Goal: Transaction & Acquisition: Subscribe to service/newsletter

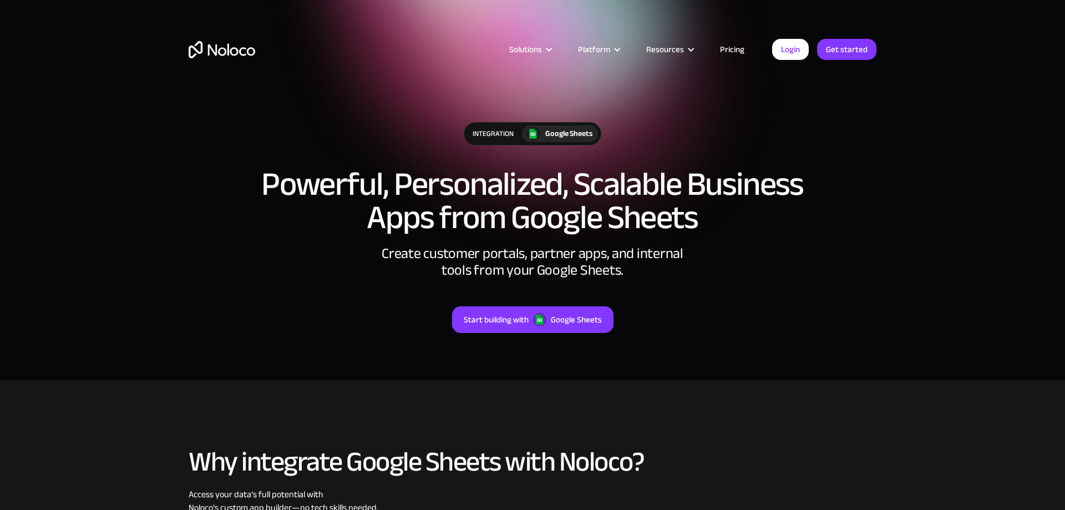
click at [732, 47] on link "Pricing" at bounding box center [732, 49] width 52 height 14
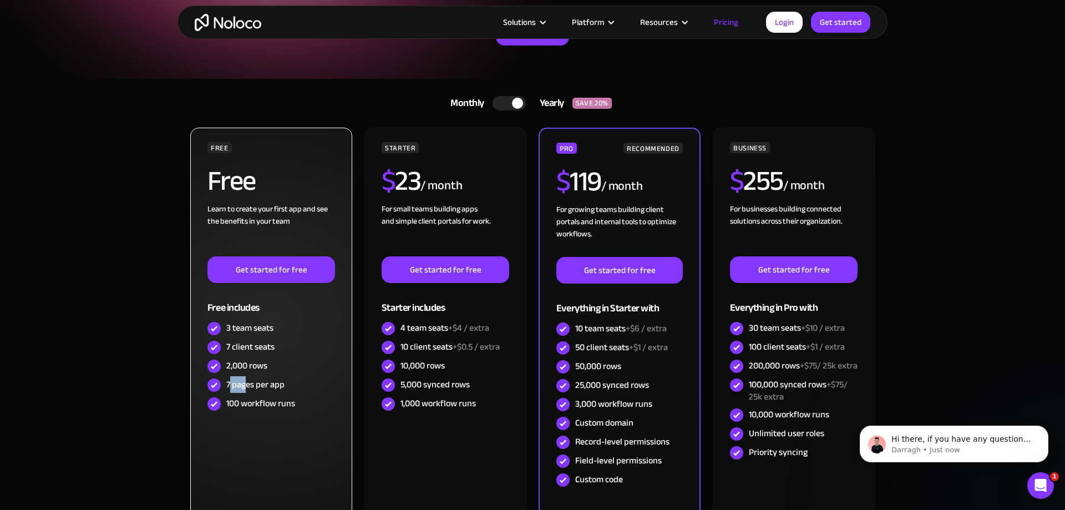
drag, startPoint x: 237, startPoint y: 387, endPoint x: 246, endPoint y: 387, distance: 8.3
click at [246, 387] on div "7 pages per app" at bounding box center [255, 384] width 58 height 12
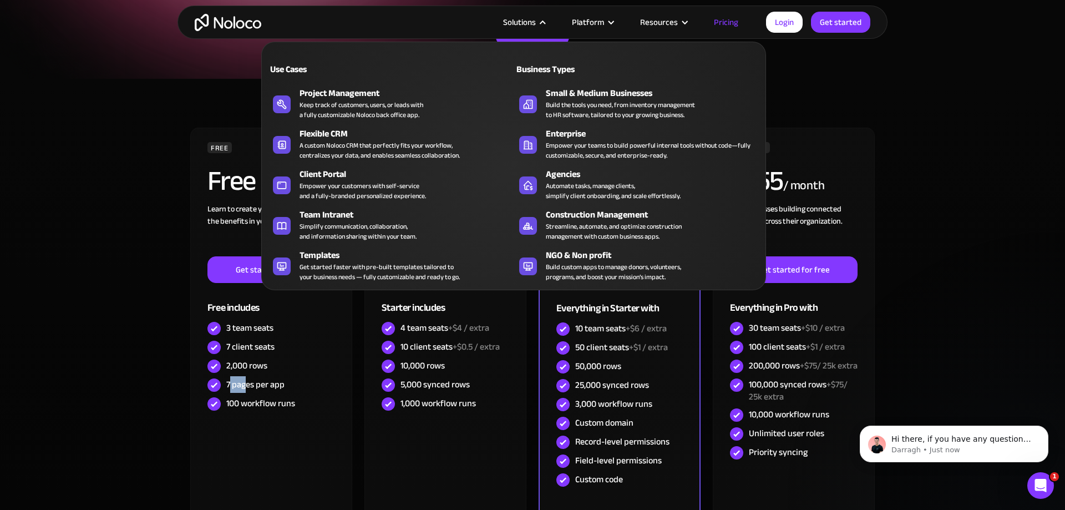
click at [547, 24] on div at bounding box center [543, 22] width 8 height 8
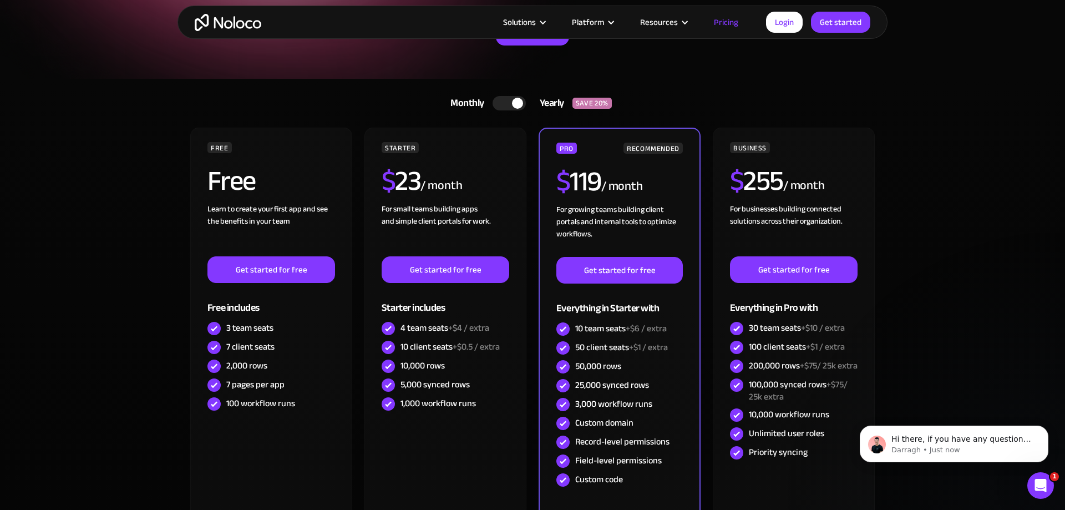
click at [130, 156] on section "Monthly Yearly SAVE 20% Monthly Yearly SAVE 20% FREE Free Learn to create your …" at bounding box center [532, 344] width 1065 height 531
click at [519, 99] on div at bounding box center [517, 103] width 11 height 11
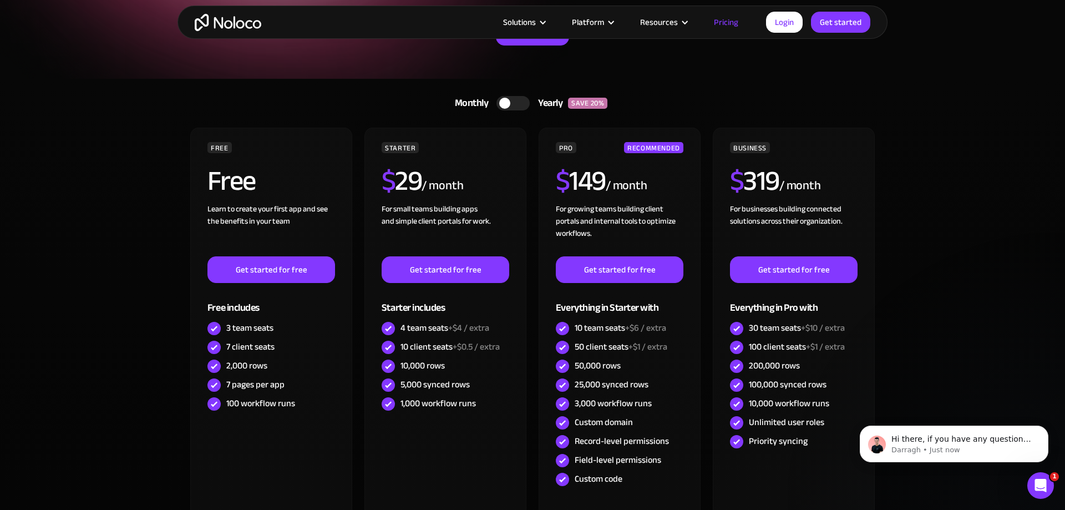
click at [503, 104] on div at bounding box center [504, 103] width 11 height 11
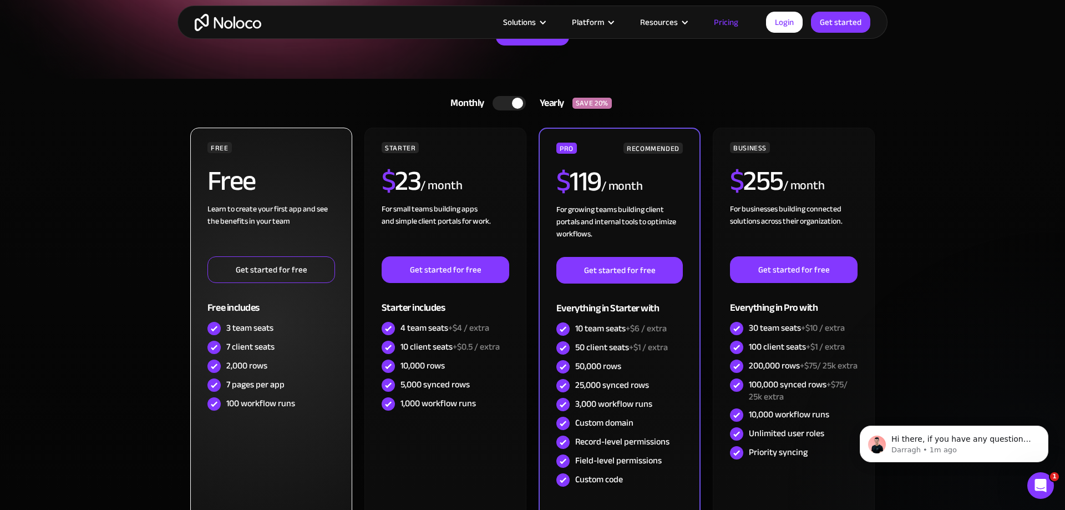
click at [243, 280] on link "Get started for free" at bounding box center [271, 269] width 128 height 27
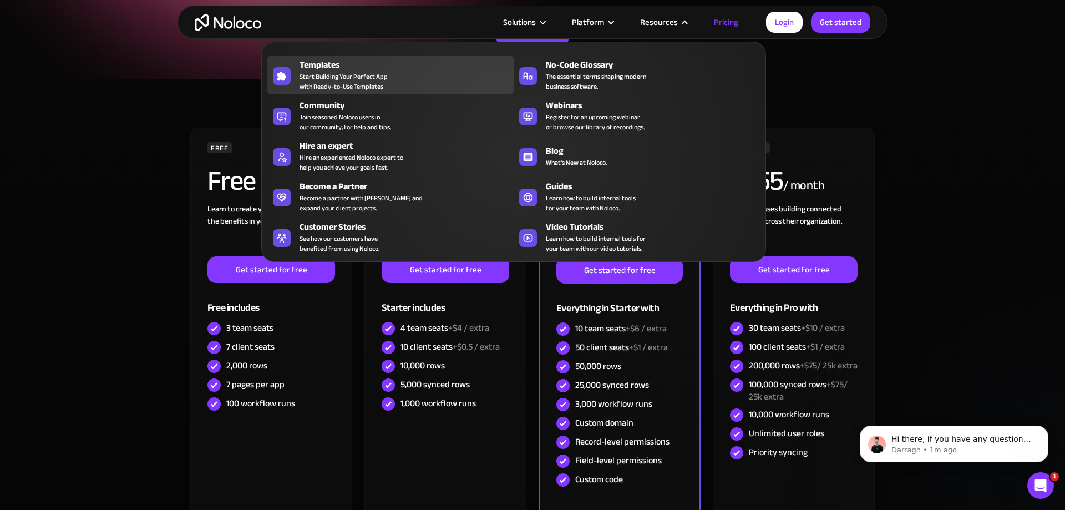
click at [308, 80] on span "Start Building Your Perfect App with Ready-to-Use Templates" at bounding box center [344, 82] width 88 height 20
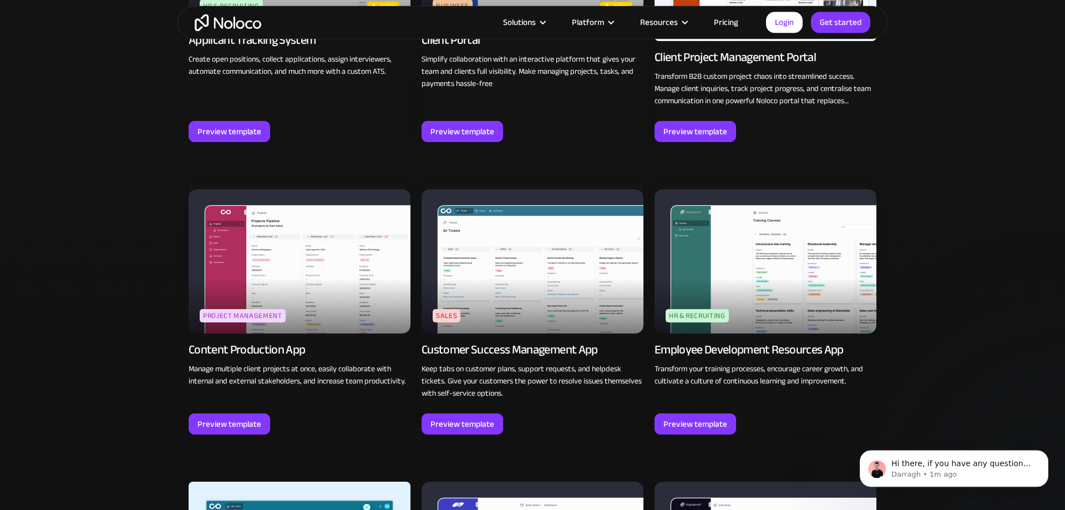
scroll to position [1018, 0]
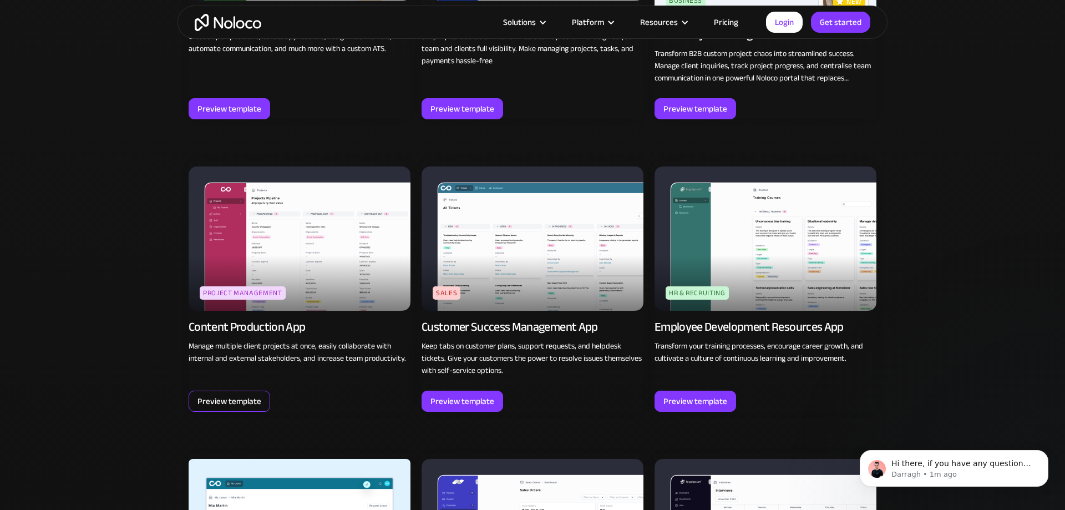
click at [224, 399] on div "Preview template" at bounding box center [229, 401] width 64 height 14
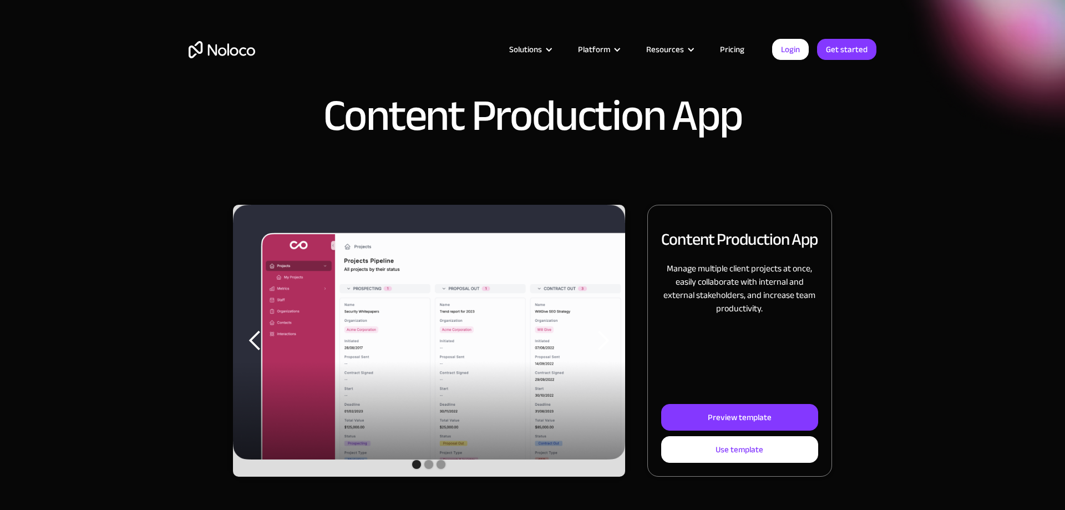
click at [429, 331] on img "1 of 3" at bounding box center [429, 332] width 392 height 255
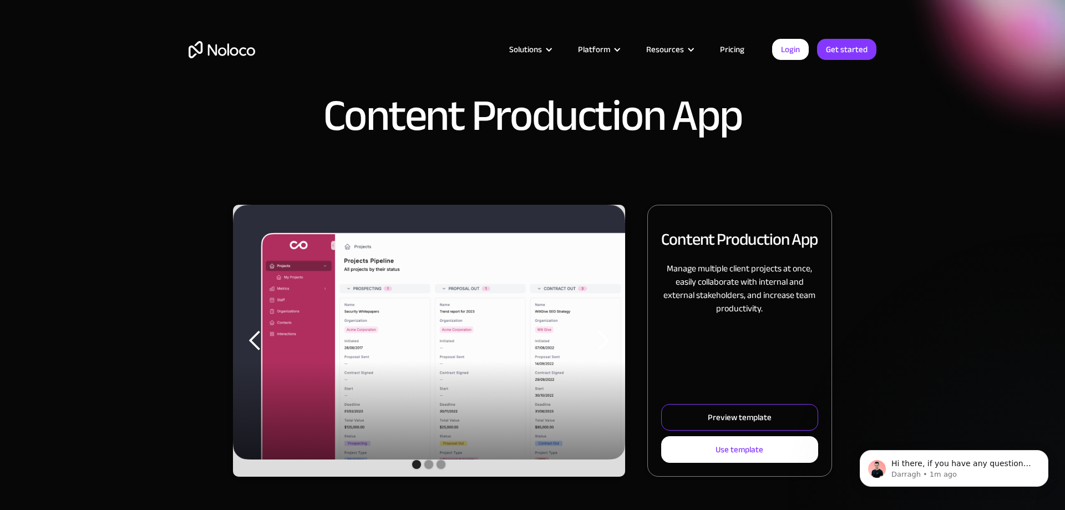
click at [721, 413] on div "Preview template" at bounding box center [740, 417] width 64 height 14
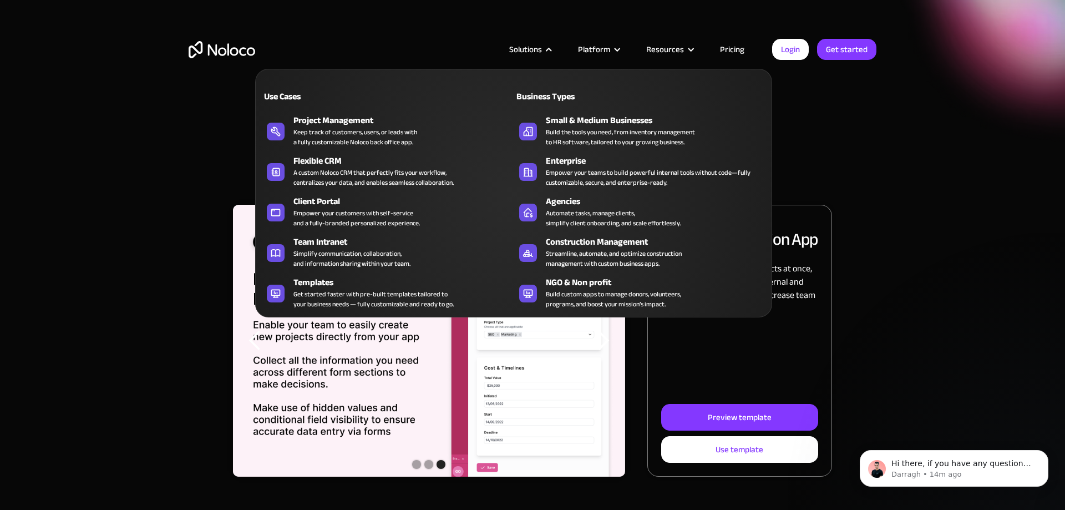
click at [534, 48] on div "Solutions" at bounding box center [525, 49] width 33 height 14
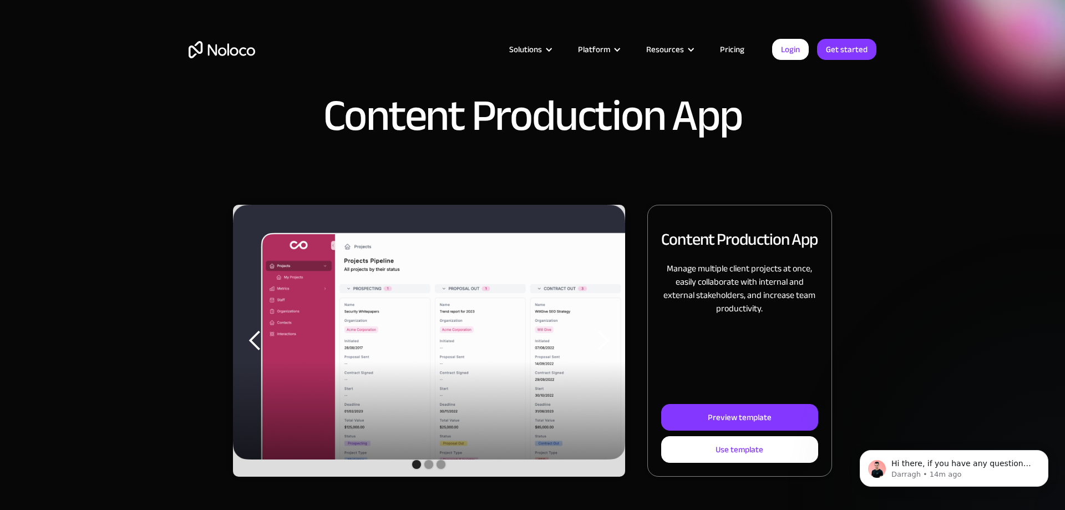
click at [736, 45] on link "Pricing" at bounding box center [732, 49] width 52 height 14
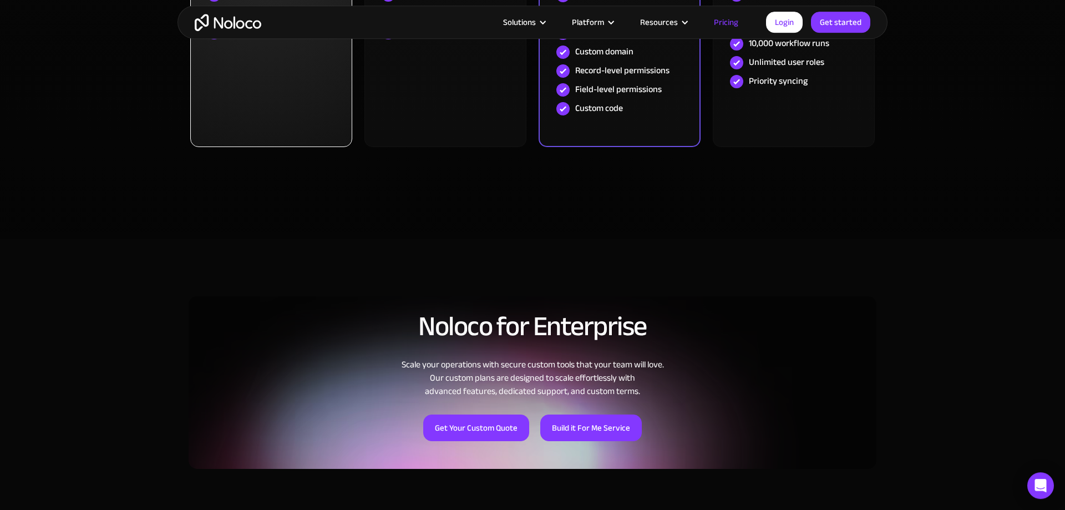
scroll to position [566, 0]
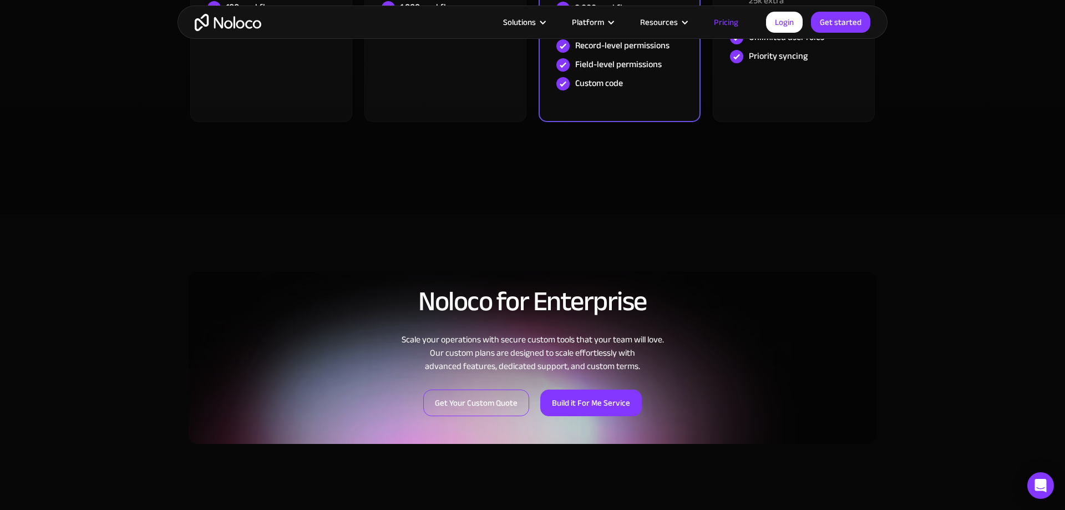
click at [488, 400] on link "Get Your Custom Quote" at bounding box center [476, 402] width 106 height 27
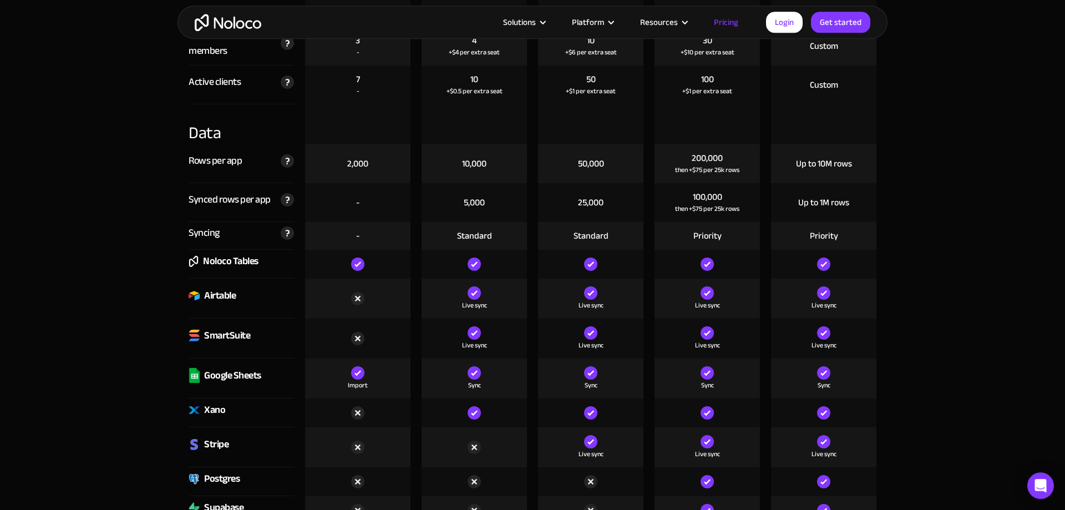
scroll to position [1358, 0]
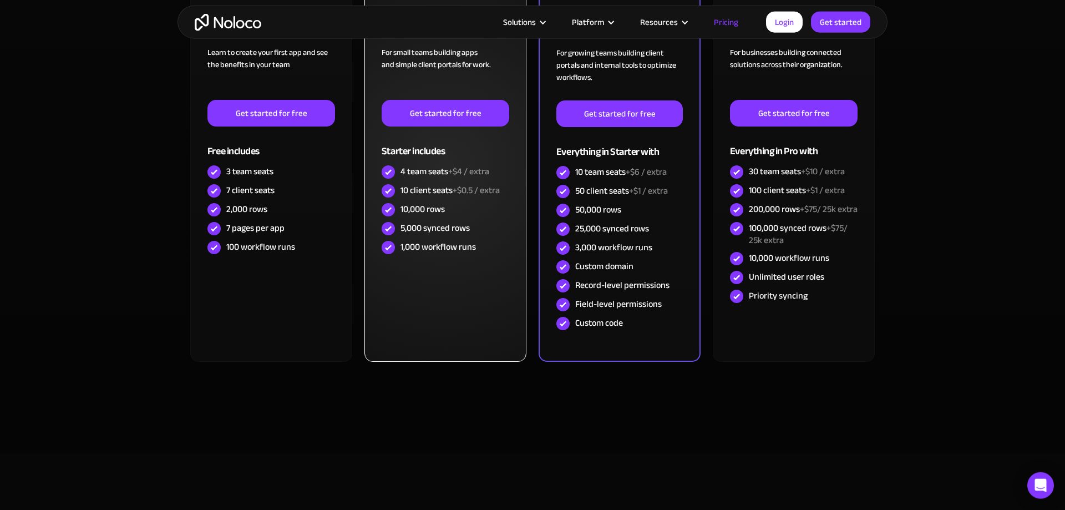
scroll to position [0, 0]
